Goal: Information Seeking & Learning: Learn about a topic

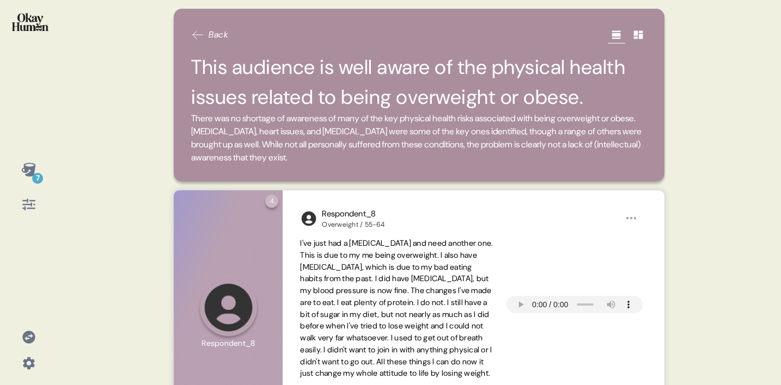
scroll to position [716, 0]
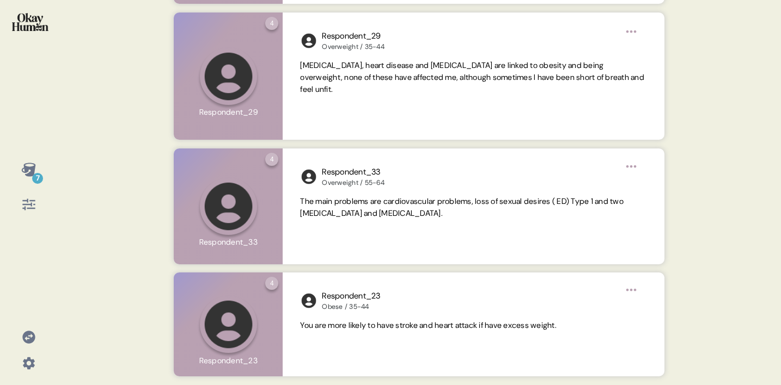
click at [28, 171] on icon at bounding box center [28, 170] width 14 height 14
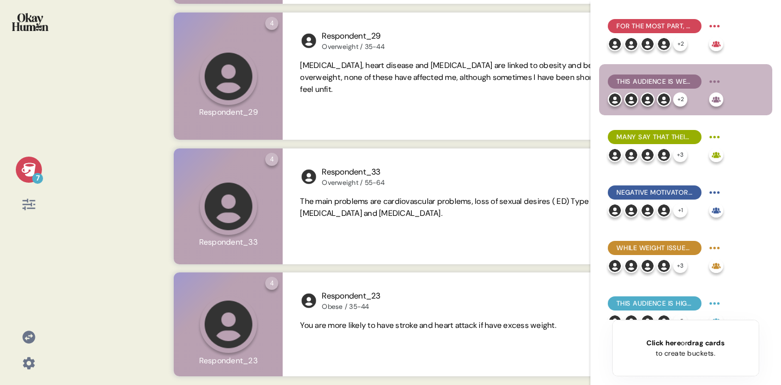
click at [27, 205] on icon at bounding box center [28, 204] width 15 height 15
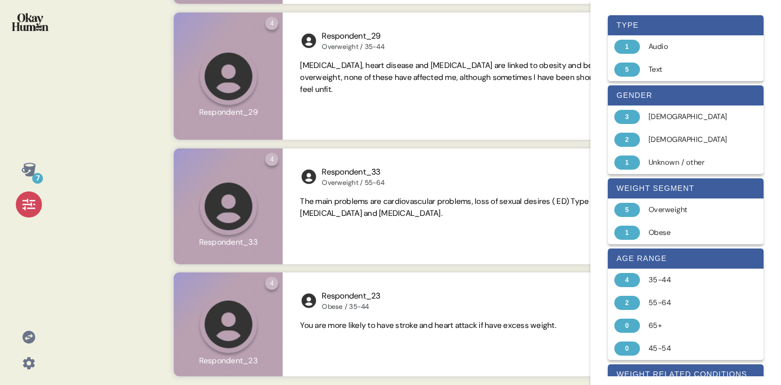
click at [27, 171] on icon at bounding box center [28, 170] width 14 height 14
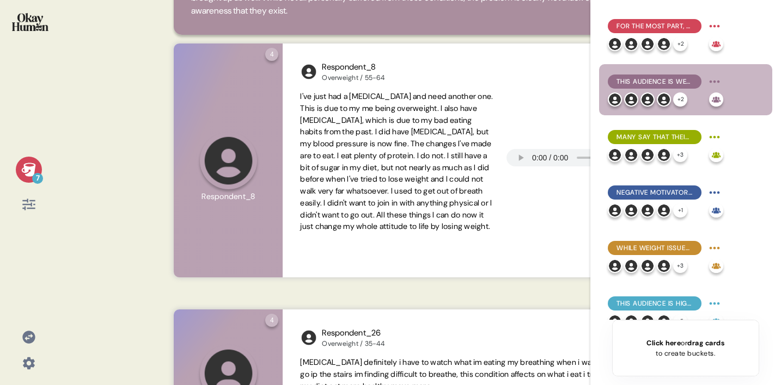
scroll to position [0, 0]
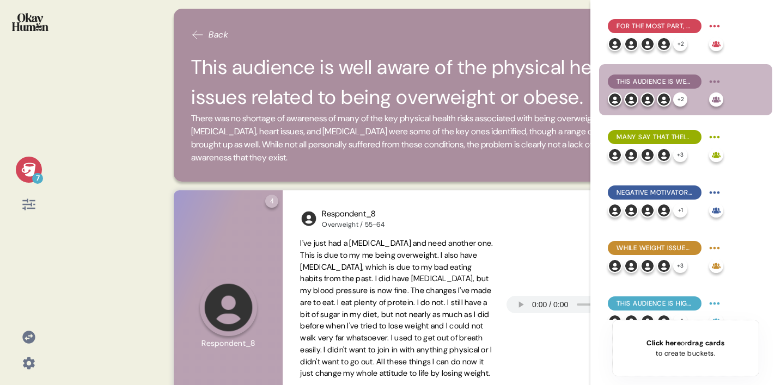
click at [30, 207] on icon at bounding box center [28, 204] width 13 height 11
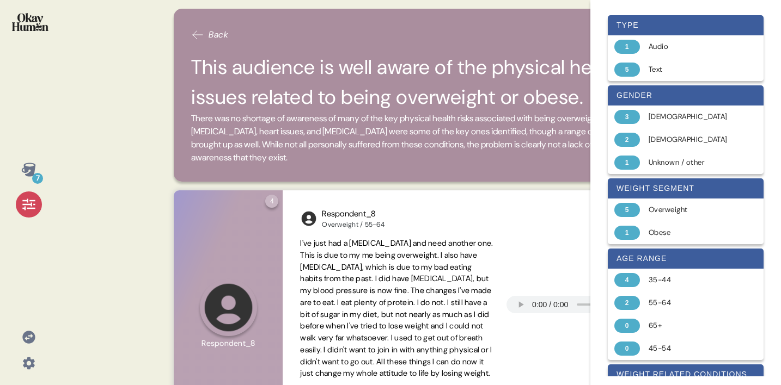
click at [217, 29] on span "Back" at bounding box center [219, 34] width 20 height 13
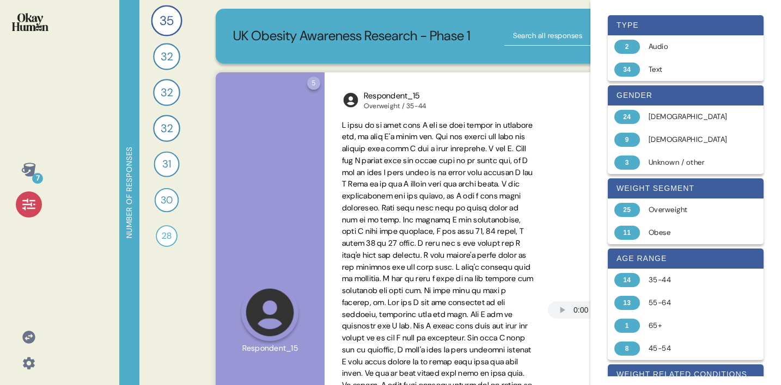
click at [535, 33] on input "text" at bounding box center [572, 36] width 136 height 20
click at [32, 203] on icon at bounding box center [28, 204] width 15 height 15
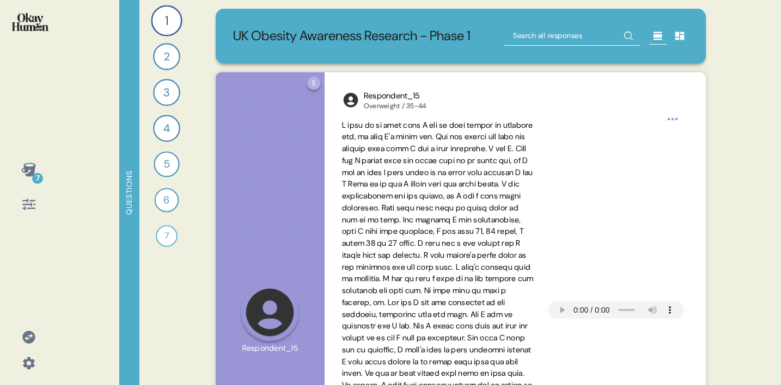
click at [569, 35] on input "text" at bounding box center [572, 36] width 136 height 20
type input "travel"
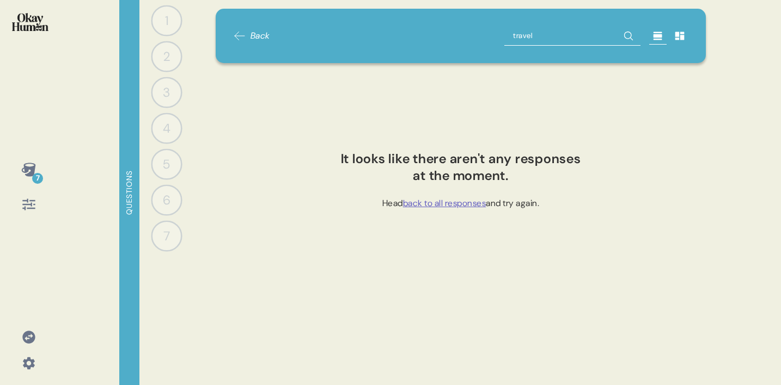
click at [516, 34] on input "travel" at bounding box center [572, 36] width 136 height 20
type input "shame"
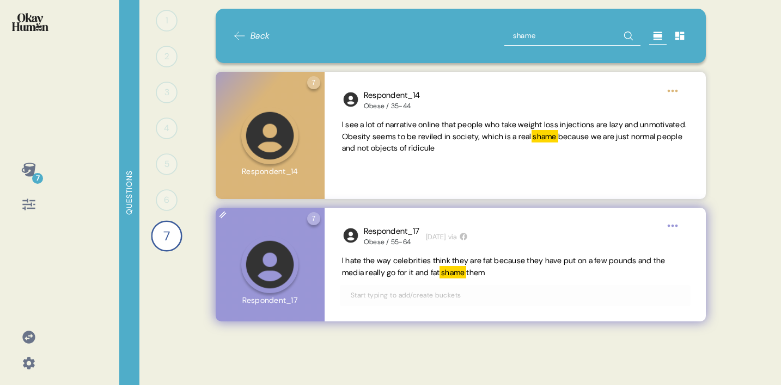
drag, startPoint x: 500, startPoint y: 273, endPoint x: 341, endPoint y: 266, distance: 159.1
click at [341, 266] on div "Respondent_17 Obese / 55-64 [DATE] via I hate the way celebrities think they ar…" at bounding box center [514, 265] width 381 height 114
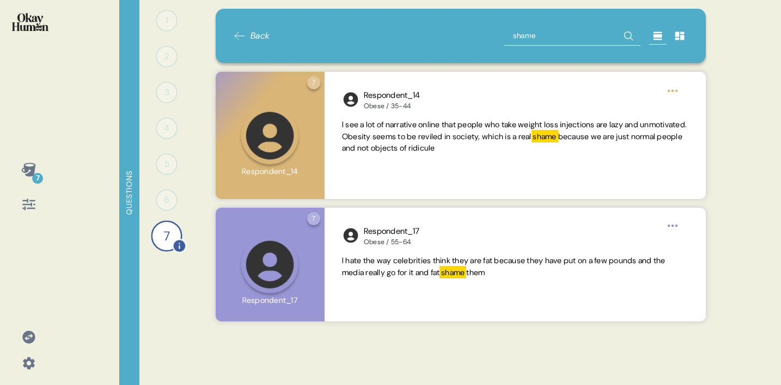
click at [164, 232] on div "7" at bounding box center [166, 235] width 31 height 31
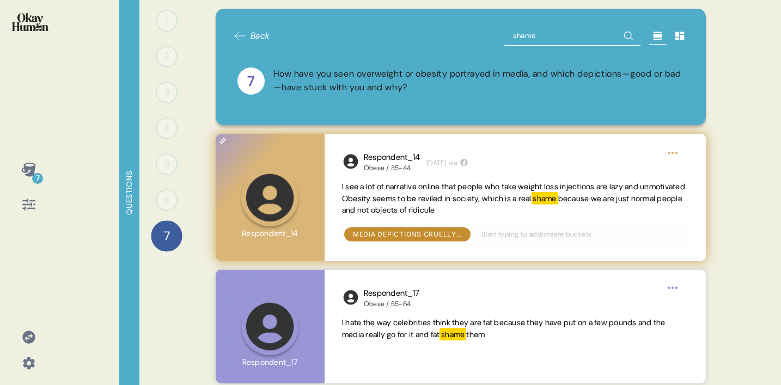
scroll to position [7, 0]
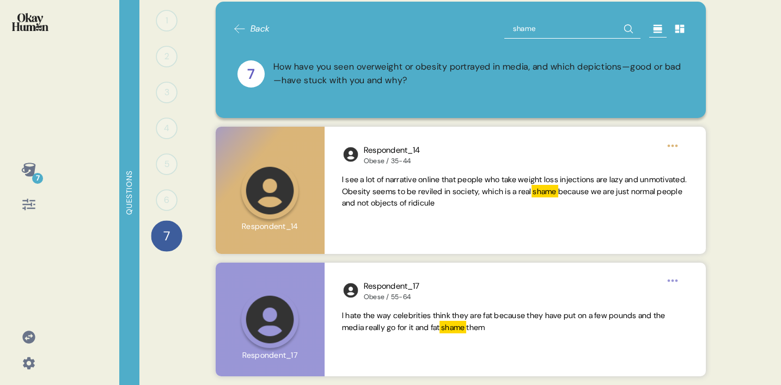
click at [526, 27] on input "shame" at bounding box center [572, 29] width 136 height 20
click at [255, 30] on span "Back" at bounding box center [260, 28] width 20 height 13
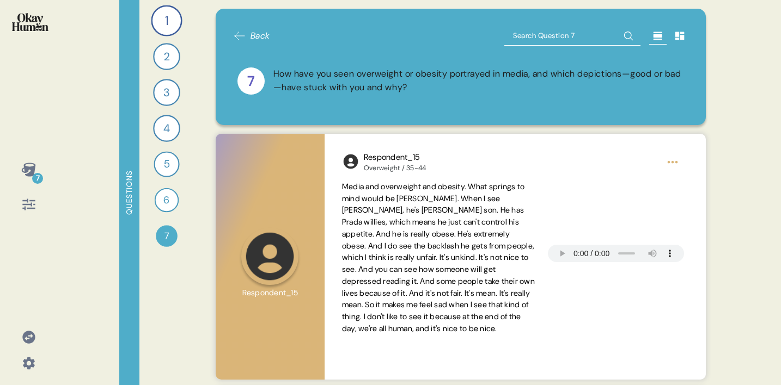
click at [543, 40] on input "text" at bounding box center [572, 36] width 136 height 20
click at [260, 35] on span "Back" at bounding box center [260, 35] width 20 height 13
click at [162, 15] on div "1" at bounding box center [166, 20] width 31 height 31
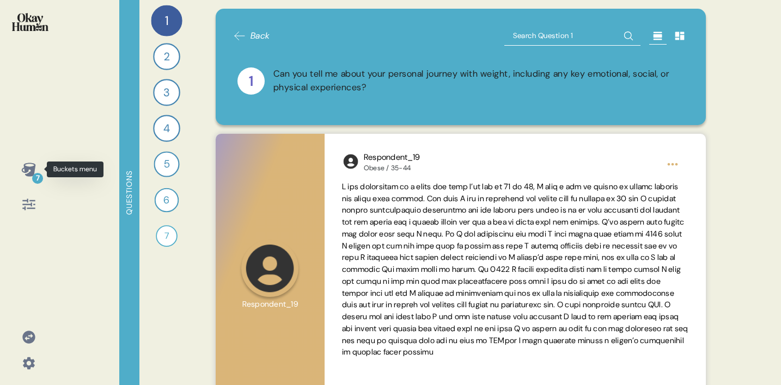
click at [29, 170] on icon at bounding box center [28, 169] width 15 height 15
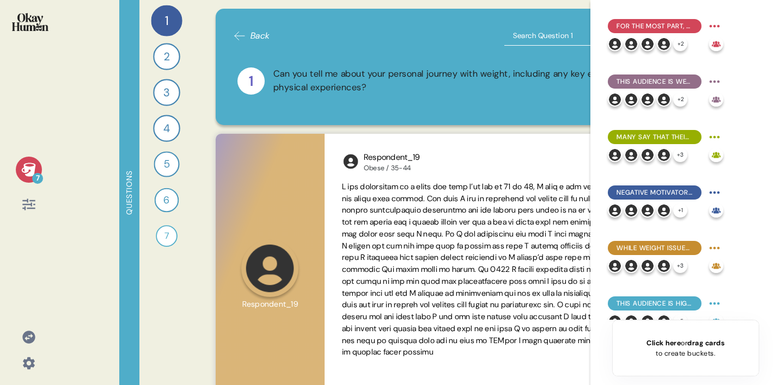
click at [246, 36] on span "Back" at bounding box center [251, 35] width 37 height 13
click at [246, 36] on icon at bounding box center [239, 35] width 13 height 13
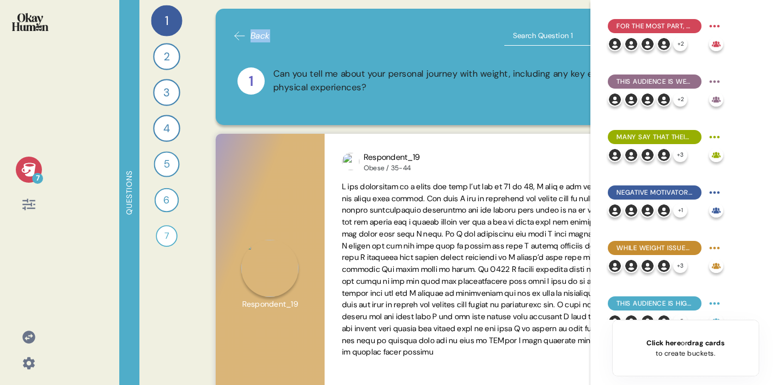
click at [246, 36] on icon at bounding box center [239, 35] width 13 height 13
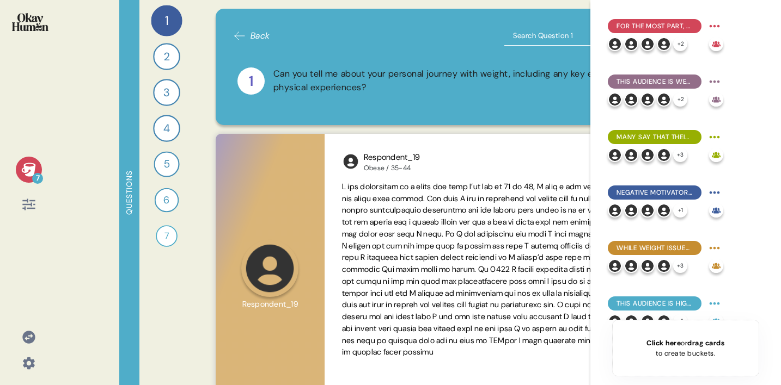
click at [28, 175] on icon at bounding box center [28, 170] width 14 height 14
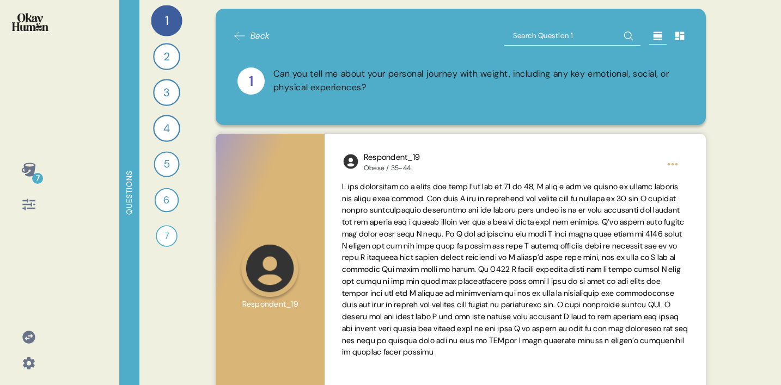
click at [551, 40] on input "text" at bounding box center [572, 36] width 136 height 20
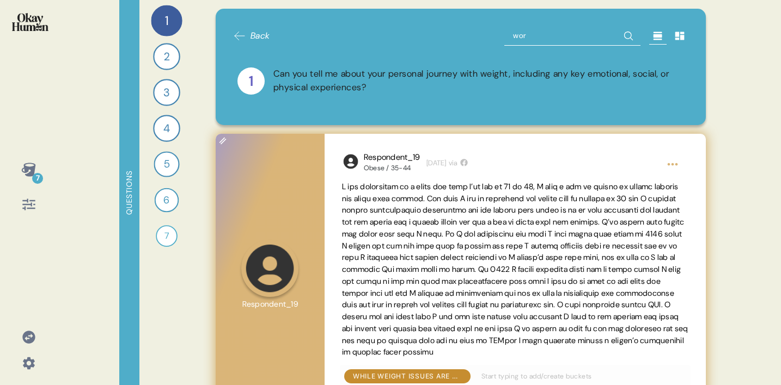
type input "work"
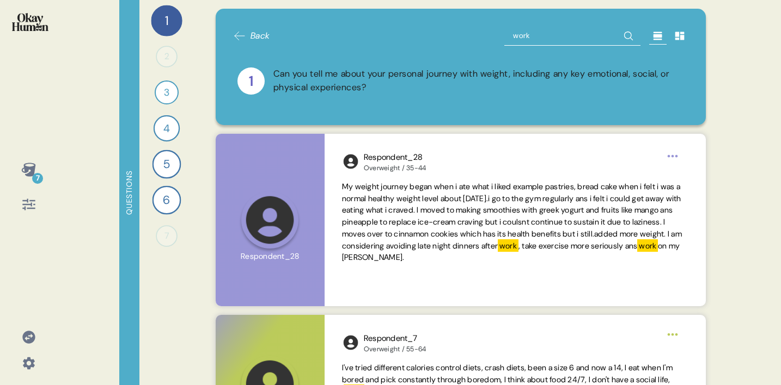
click at [569, 36] on input "work" at bounding box center [572, 36] width 136 height 20
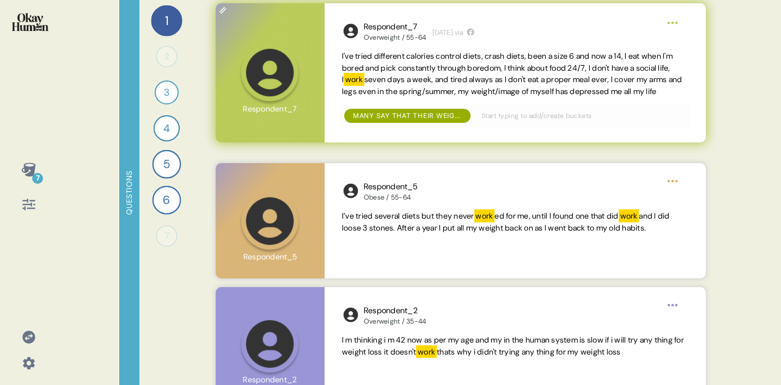
scroll to position [336, 0]
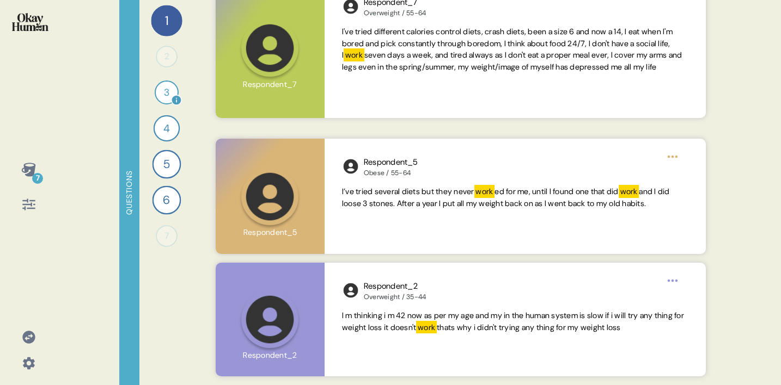
click at [167, 91] on div "3" at bounding box center [167, 93] width 24 height 24
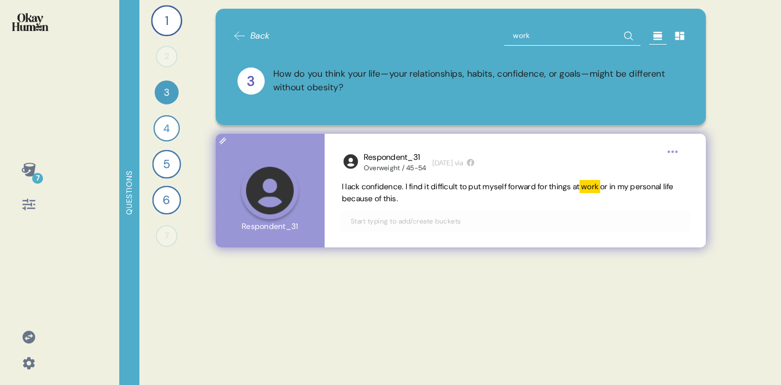
drag, startPoint x: 450, startPoint y: 199, endPoint x: 341, endPoint y: 189, distance: 109.9
click at [341, 189] on div "Respondent_31 Overweight / 45-54 [DATE] via I lack confidence. I find it diffic…" at bounding box center [514, 191] width 381 height 114
copy span "I lack confidence. I find it difficult to put myself forward for things at work…"
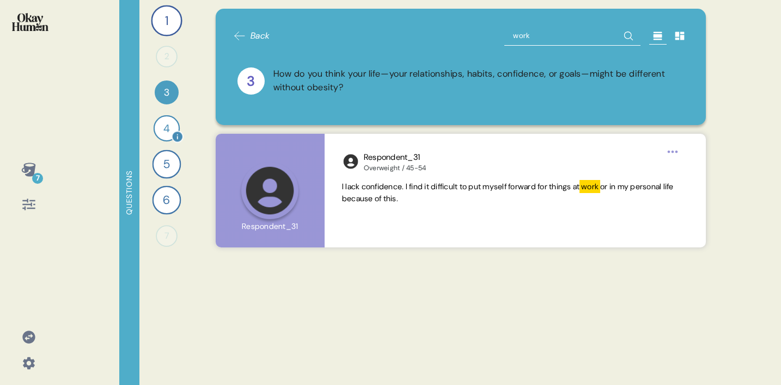
click at [164, 132] on div "4" at bounding box center [167, 128] width 26 height 26
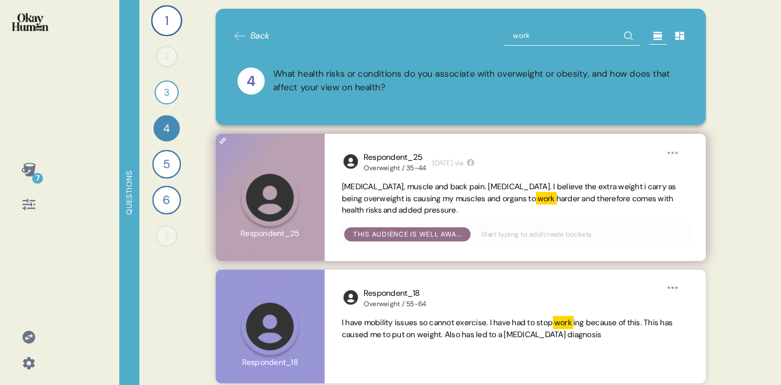
scroll to position [7, 0]
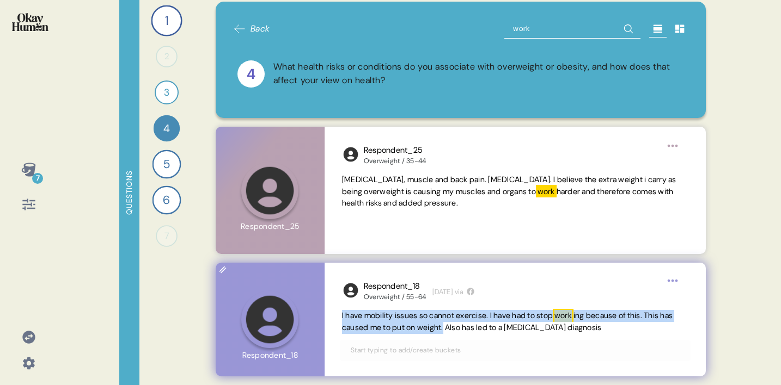
drag, startPoint x: 465, startPoint y: 328, endPoint x: 335, endPoint y: 315, distance: 130.8
click at [335, 315] on div "Respondent_18 Overweight / 55-64 [DATE] via I have mobility issues so cannot ex…" at bounding box center [514, 320] width 381 height 114
copy span "I have mobility issues so cannot exercise. I have had to stop work ing because …"
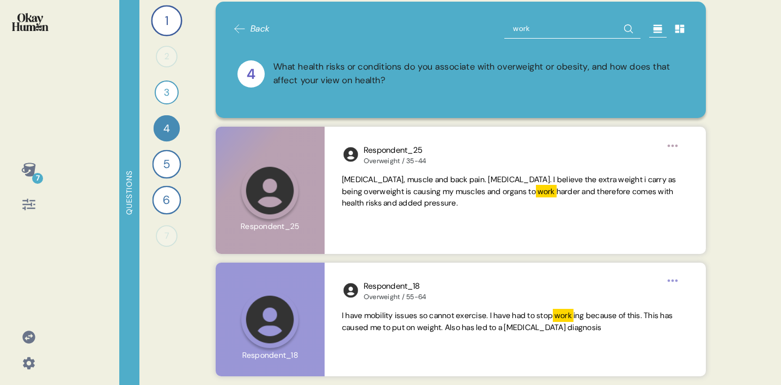
click at [521, 35] on input "work" at bounding box center [572, 29] width 136 height 20
click at [519, 25] on input "work" at bounding box center [572, 29] width 136 height 20
click at [166, 163] on div "5" at bounding box center [166, 164] width 29 height 29
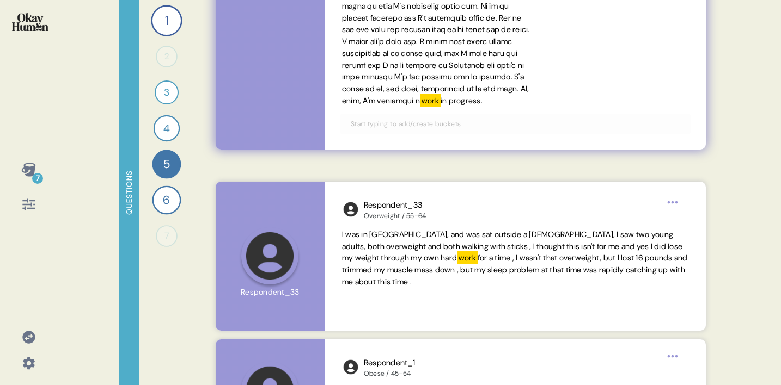
scroll to position [530, 0]
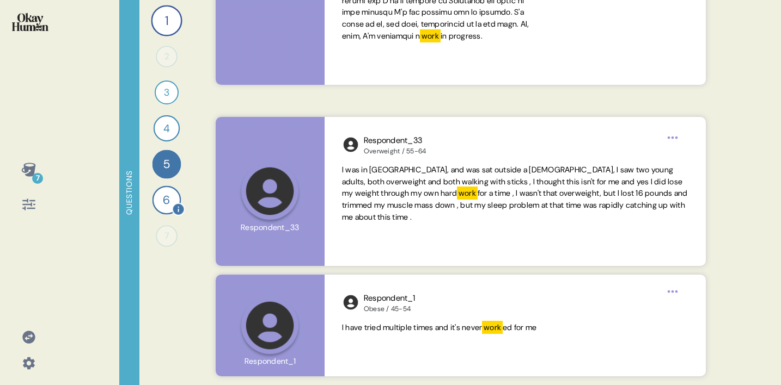
click at [168, 201] on div "6" at bounding box center [166, 200] width 29 height 29
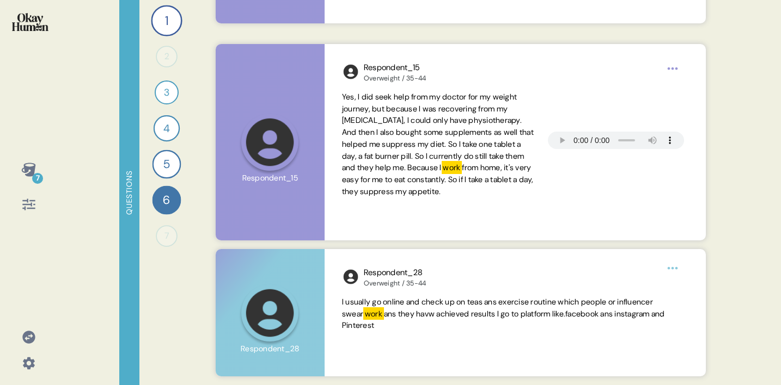
scroll to position [0, 0]
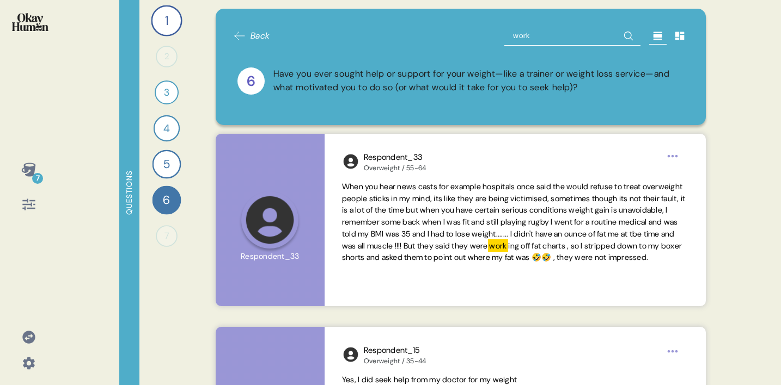
click at [523, 37] on input "work" at bounding box center [572, 36] width 136 height 20
type input "gym"
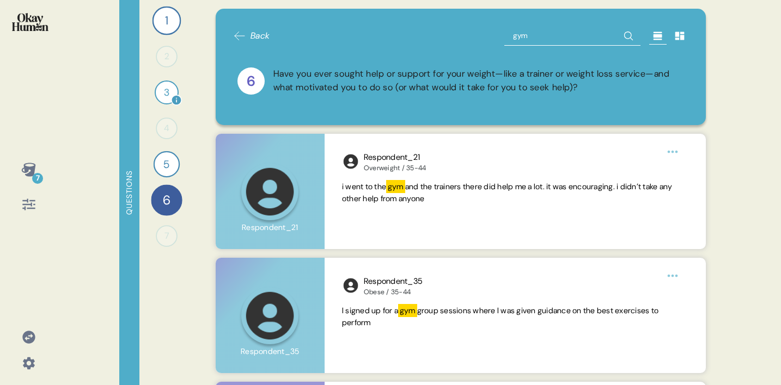
click at [165, 93] on div "3" at bounding box center [167, 93] width 24 height 24
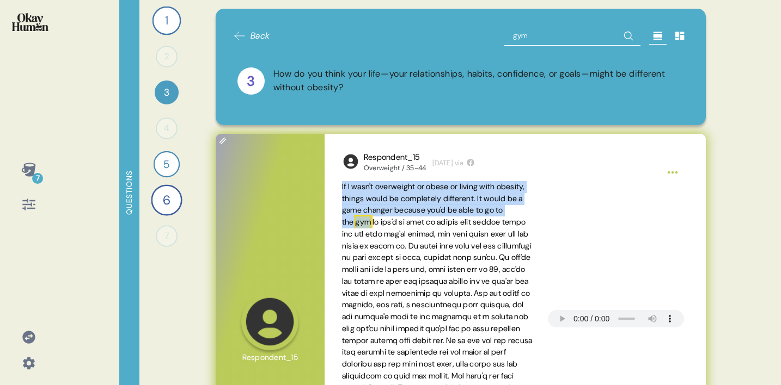
drag, startPoint x: 407, startPoint y: 223, endPoint x: 337, endPoint y: 188, distance: 78.6
click at [337, 187] on div "Respondent_15 Overweight / 35-44 [DATE] via If I wasn't overweight or obese or …" at bounding box center [514, 322] width 381 height 376
copy span "If I wasn't overweight or obese or living with obesity, things would be complet…"
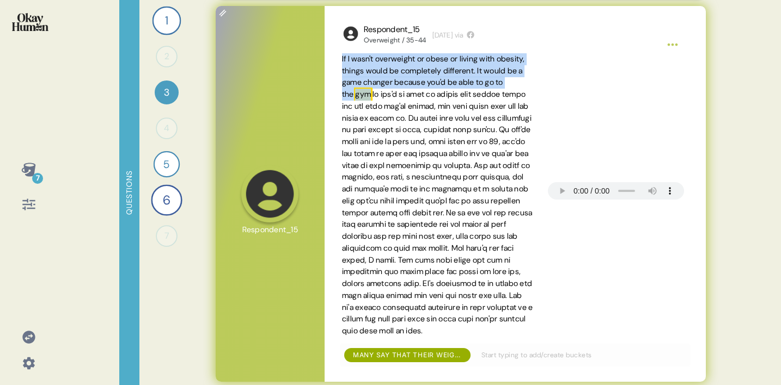
scroll to position [145, 0]
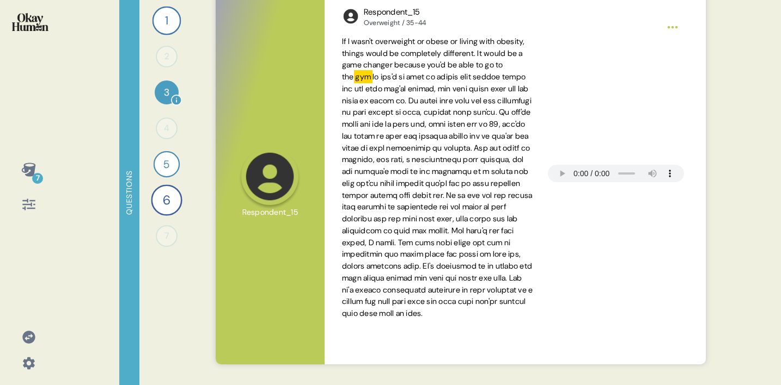
click at [161, 86] on div "3" at bounding box center [167, 93] width 24 height 24
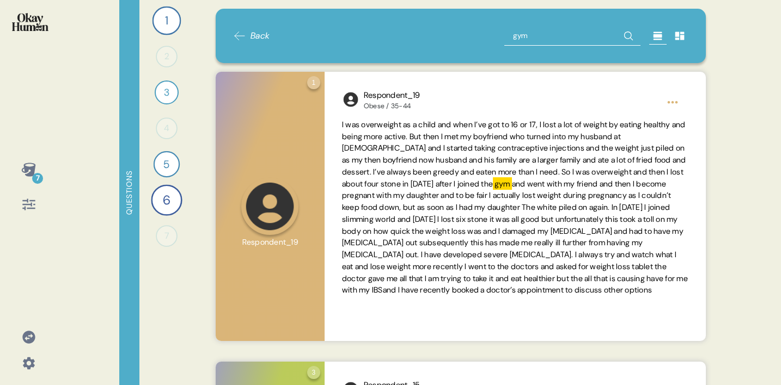
click at [522, 39] on input "gym" at bounding box center [572, 36] width 136 height 20
click at [743, 75] on div "7 Questions 1 Can you tell me about your personal journey with weight, includin…" at bounding box center [390, 192] width 781 height 385
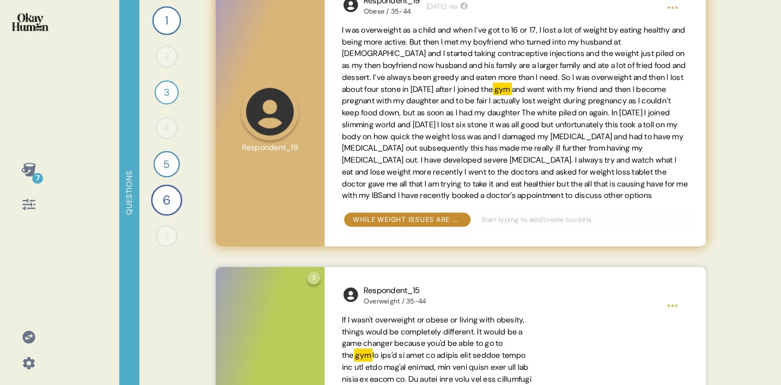
scroll to position [114, 0]
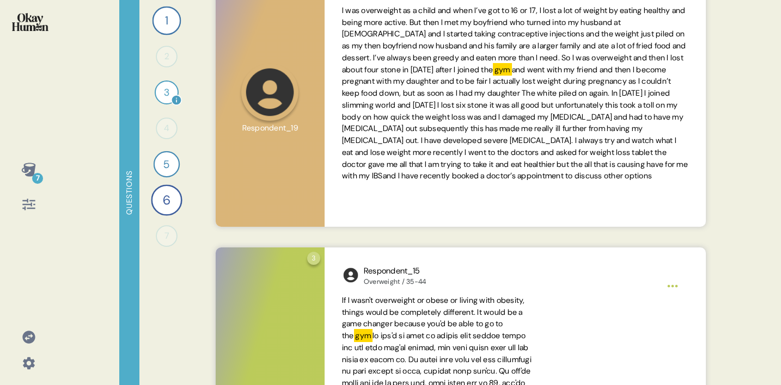
click at [162, 89] on div "3" at bounding box center [167, 93] width 24 height 24
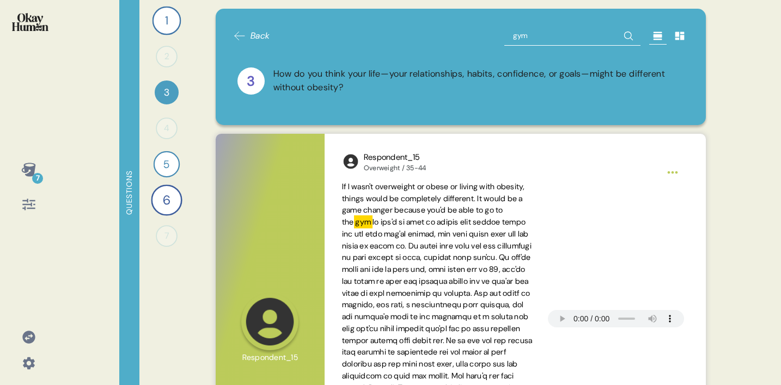
click at [255, 34] on span "Back" at bounding box center [260, 35] width 20 height 13
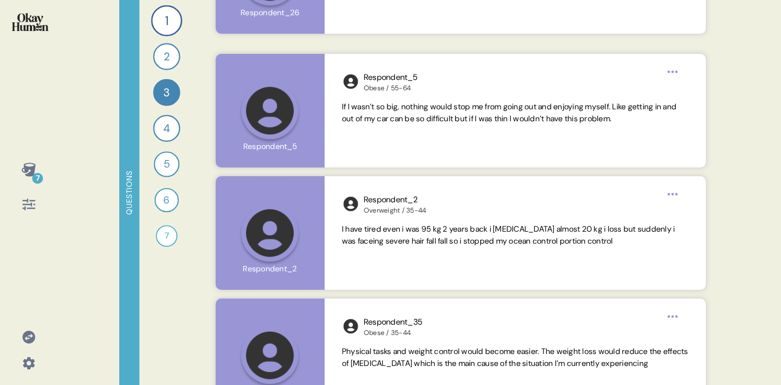
scroll to position [1480, 0]
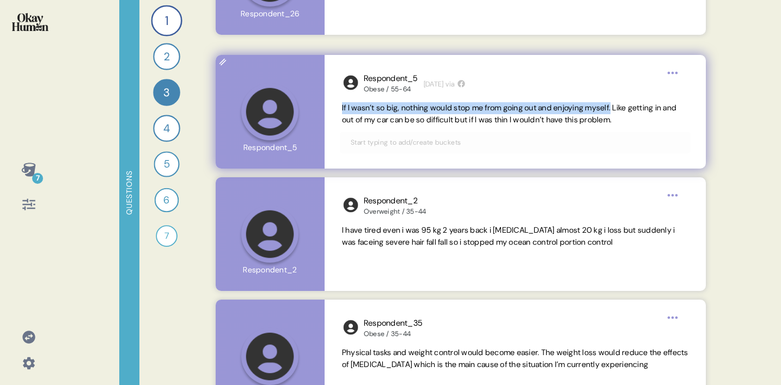
drag, startPoint x: 628, startPoint y: 111, endPoint x: 339, endPoint y: 113, distance: 289.6
click at [339, 113] on div "Respondent_5 Obese / 55-64 [DATE] via If I wasn’t so big, nothing would stop me…" at bounding box center [514, 112] width 381 height 114
click at [653, 120] on span "If I wasn’t so big, nothing would stop me from going out and enjoying myself. L…" at bounding box center [515, 114] width 346 height 24
drag, startPoint x: 629, startPoint y: 108, endPoint x: 340, endPoint y: 107, distance: 289.6
click at [340, 106] on div "Respondent_5 Obese / 55-64 [DATE] via If I wasn’t so big, nothing would stop me…" at bounding box center [514, 112] width 381 height 114
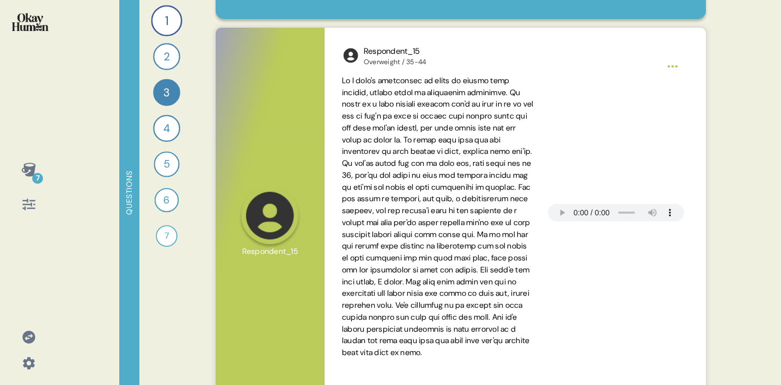
scroll to position [0, 0]
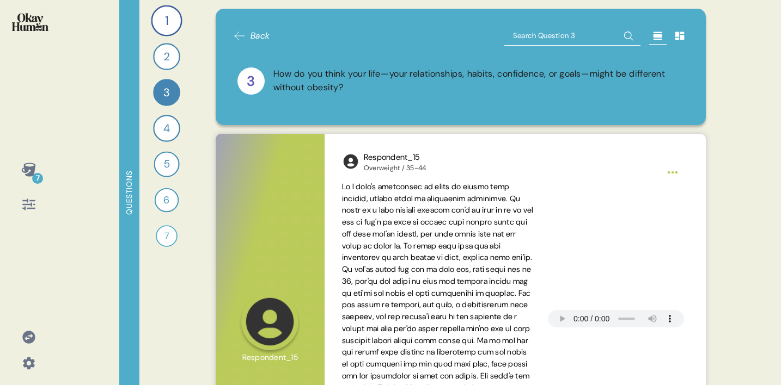
click at [557, 41] on input "text" at bounding box center [572, 36] width 136 height 20
type input "bus"
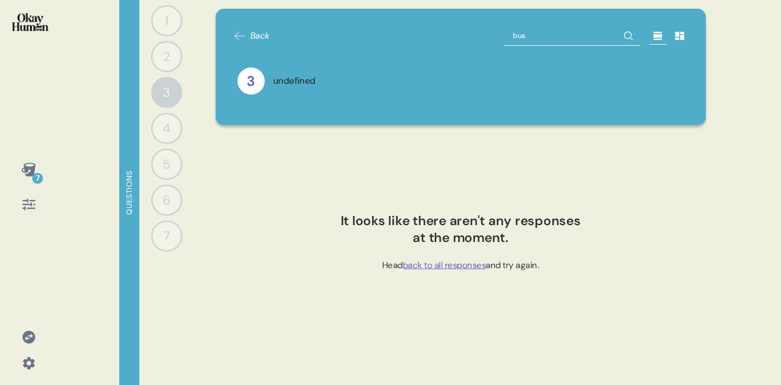
click at [518, 35] on input "bus" at bounding box center [572, 36] width 136 height 20
click at [535, 132] on div "Back 3 undefined It looks like there aren't any responses at the moment. Head b…" at bounding box center [461, 192] width 516 height 385
click at [168, 153] on div "5" at bounding box center [166, 164] width 31 height 31
click at [255, 33] on span "Back" at bounding box center [260, 35] width 20 height 13
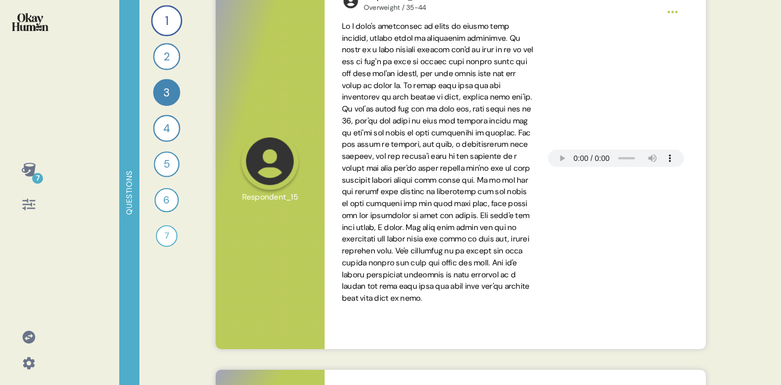
scroll to position [167, 0]
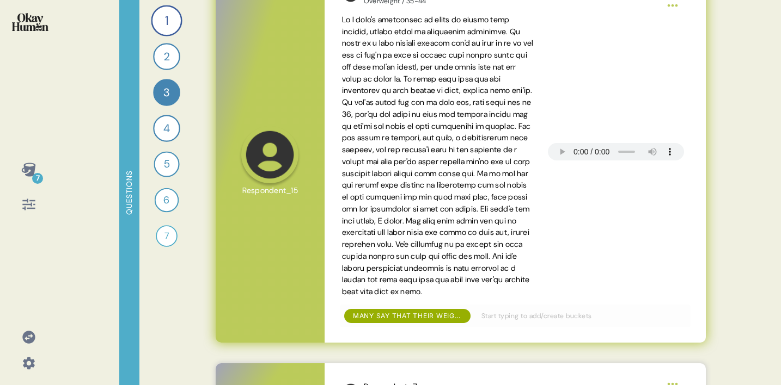
click at [445, 246] on span at bounding box center [438, 156] width 192 height 282
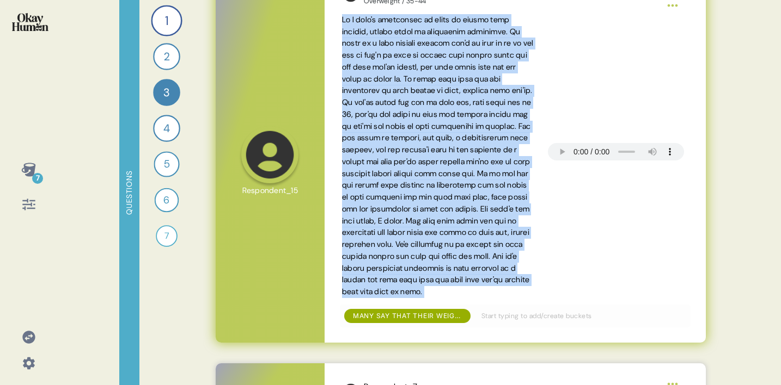
click at [445, 246] on span at bounding box center [438, 156] width 192 height 282
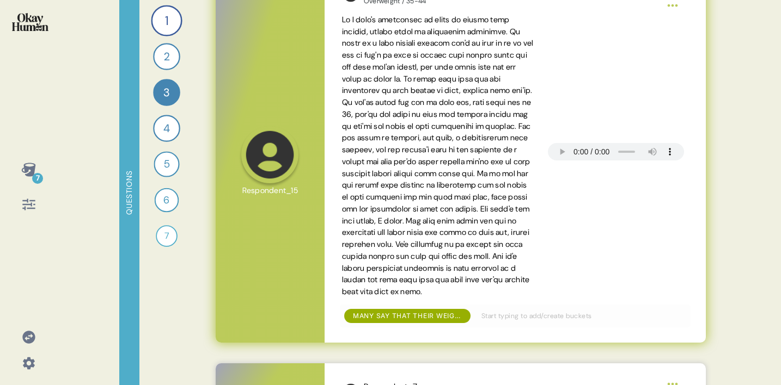
click at [414, 246] on span at bounding box center [438, 156] width 192 height 282
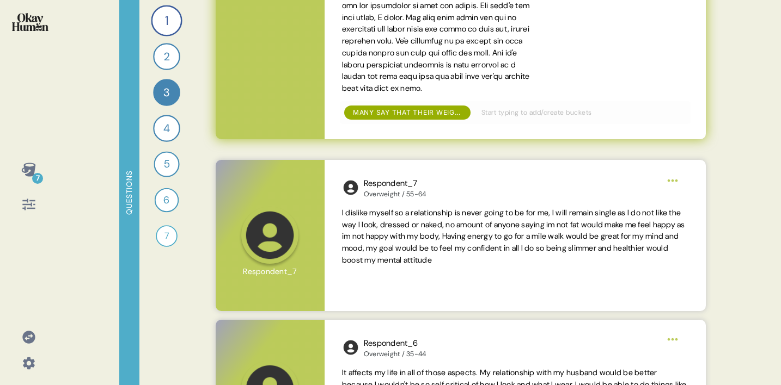
scroll to position [467, 0]
